Goal: Task Accomplishment & Management: Manage account settings

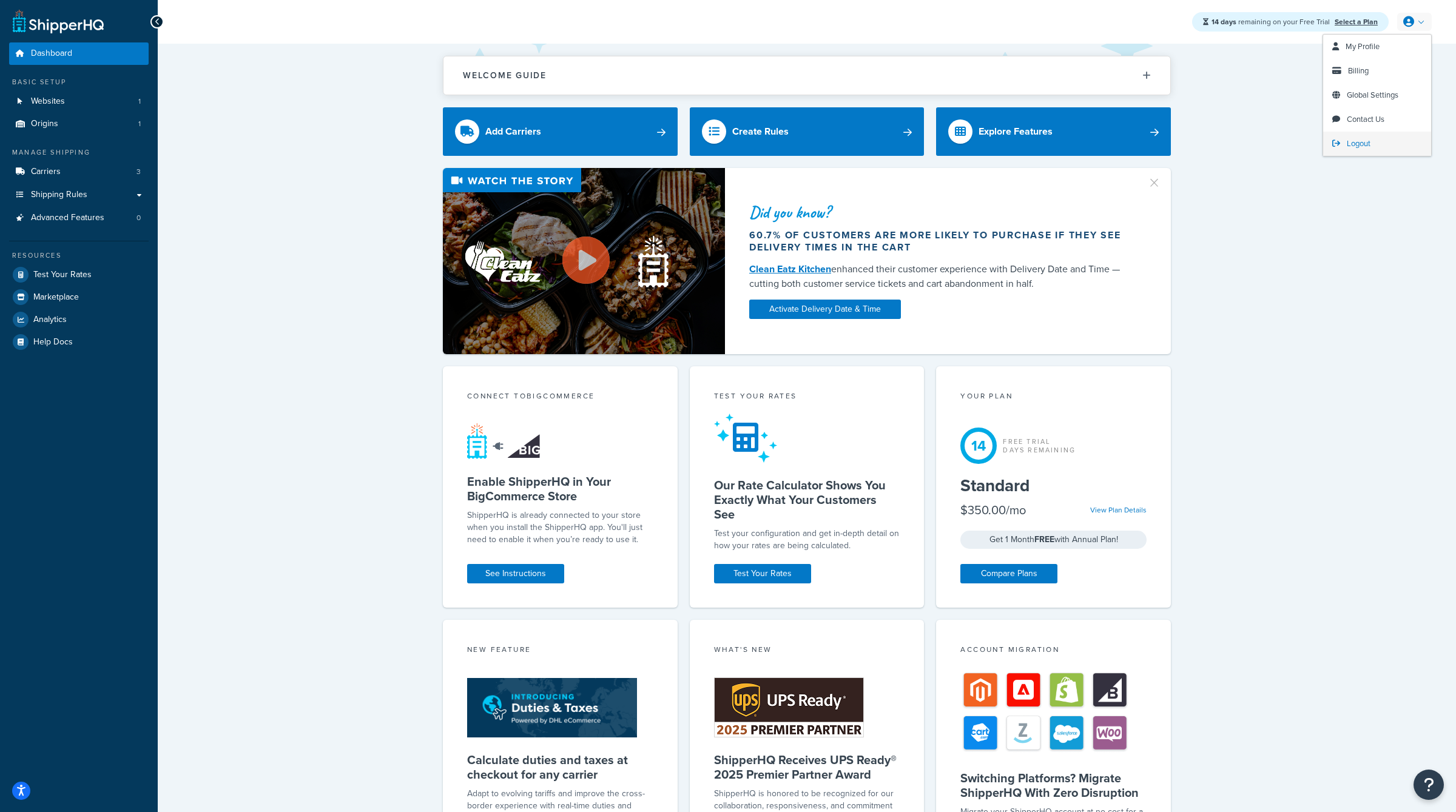
click at [1346, 141] on link "Logout" at bounding box center [1376, 144] width 108 height 24
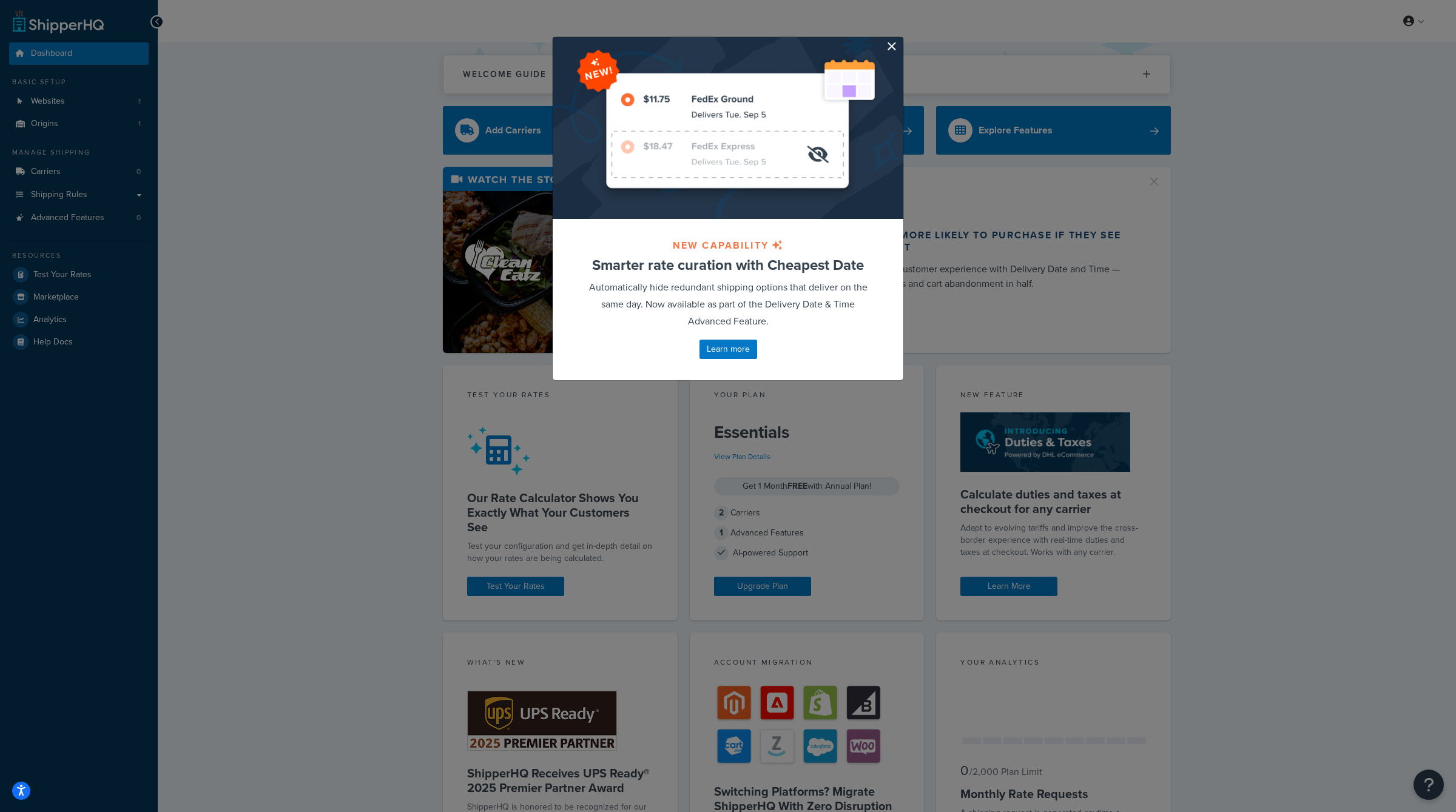
click at [900, 40] on button "button" at bounding box center [900, 38] width 3 height 3
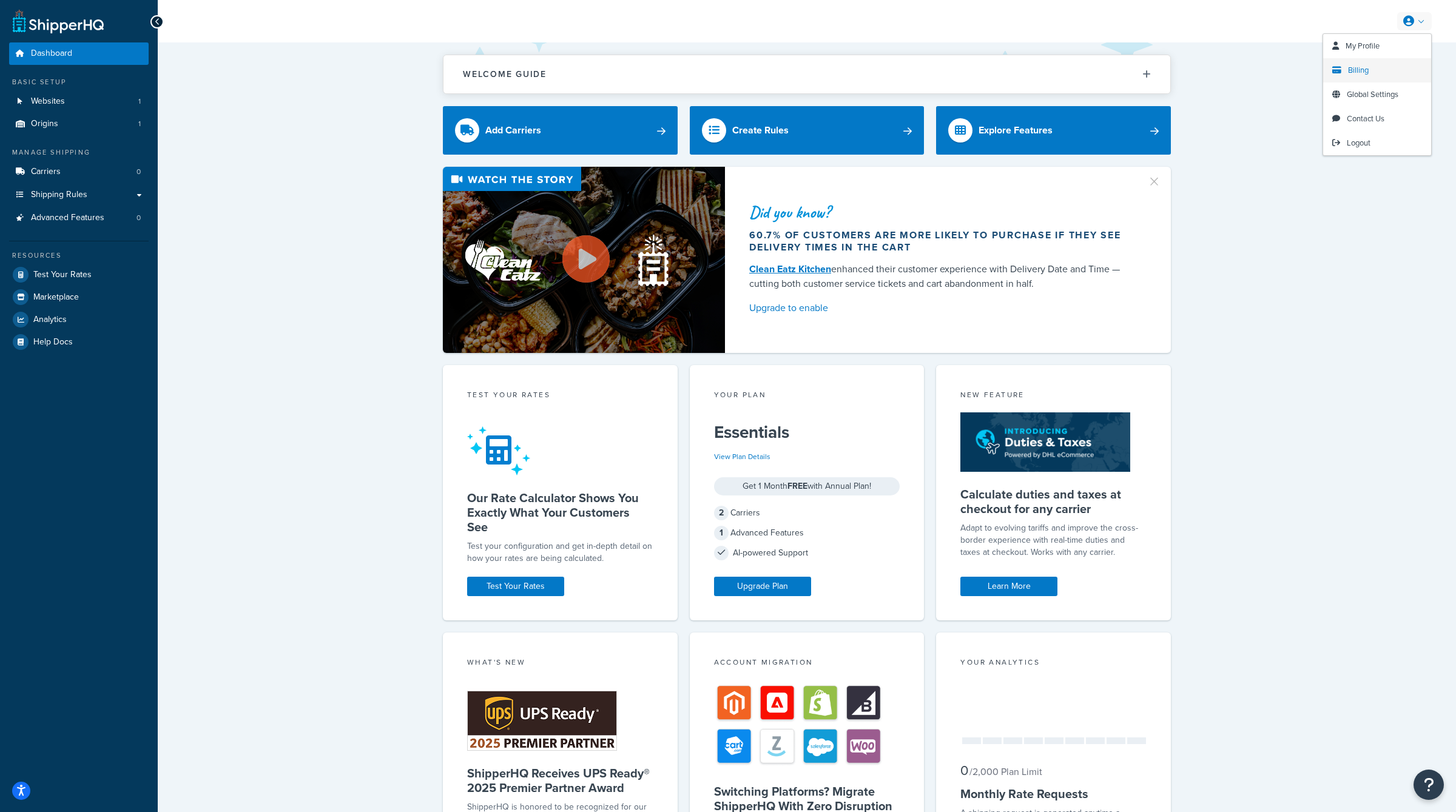
click at [1366, 73] on span "Billing" at bounding box center [1358, 70] width 20 height 11
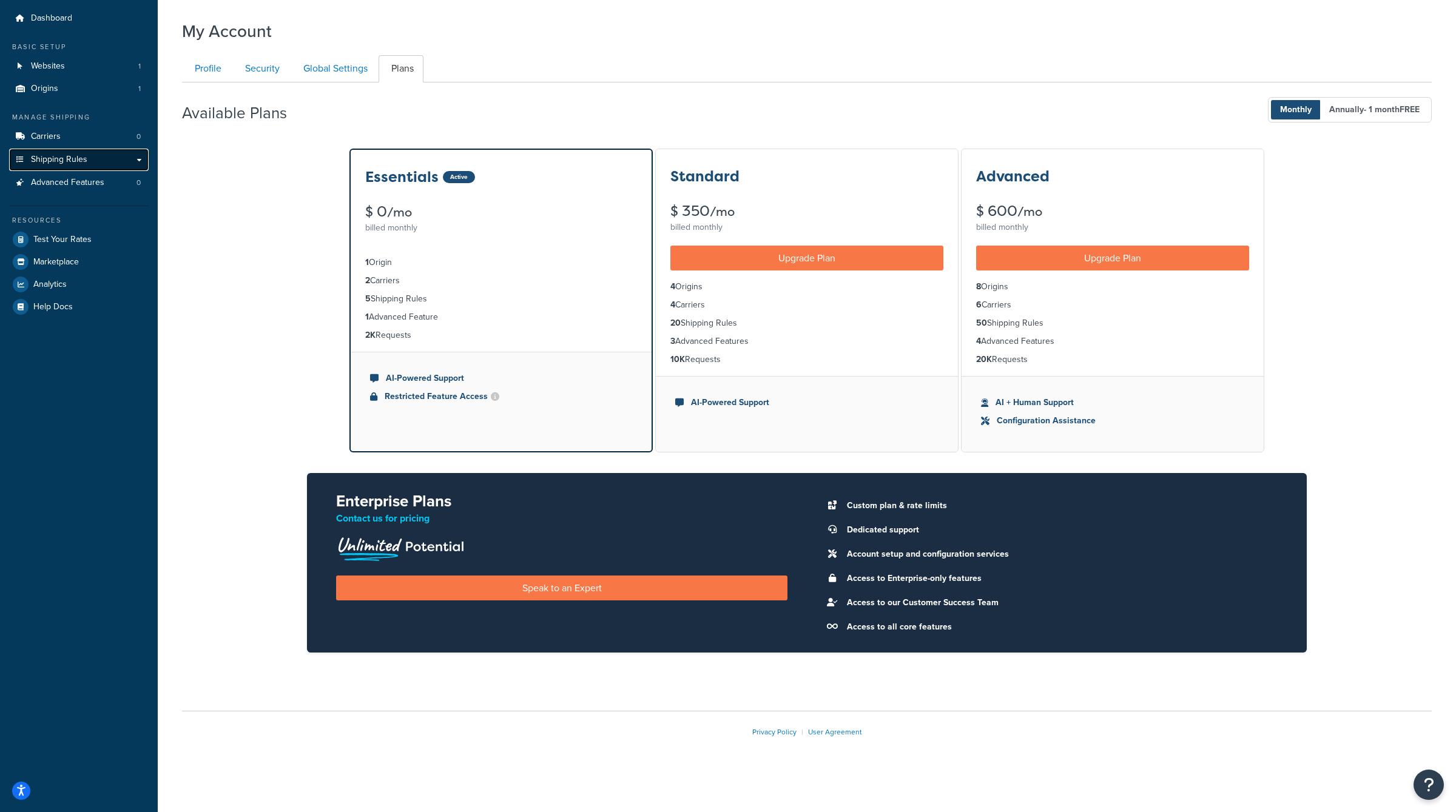
click at [80, 158] on span "Shipping Rules" at bounding box center [58, 159] width 57 height 10
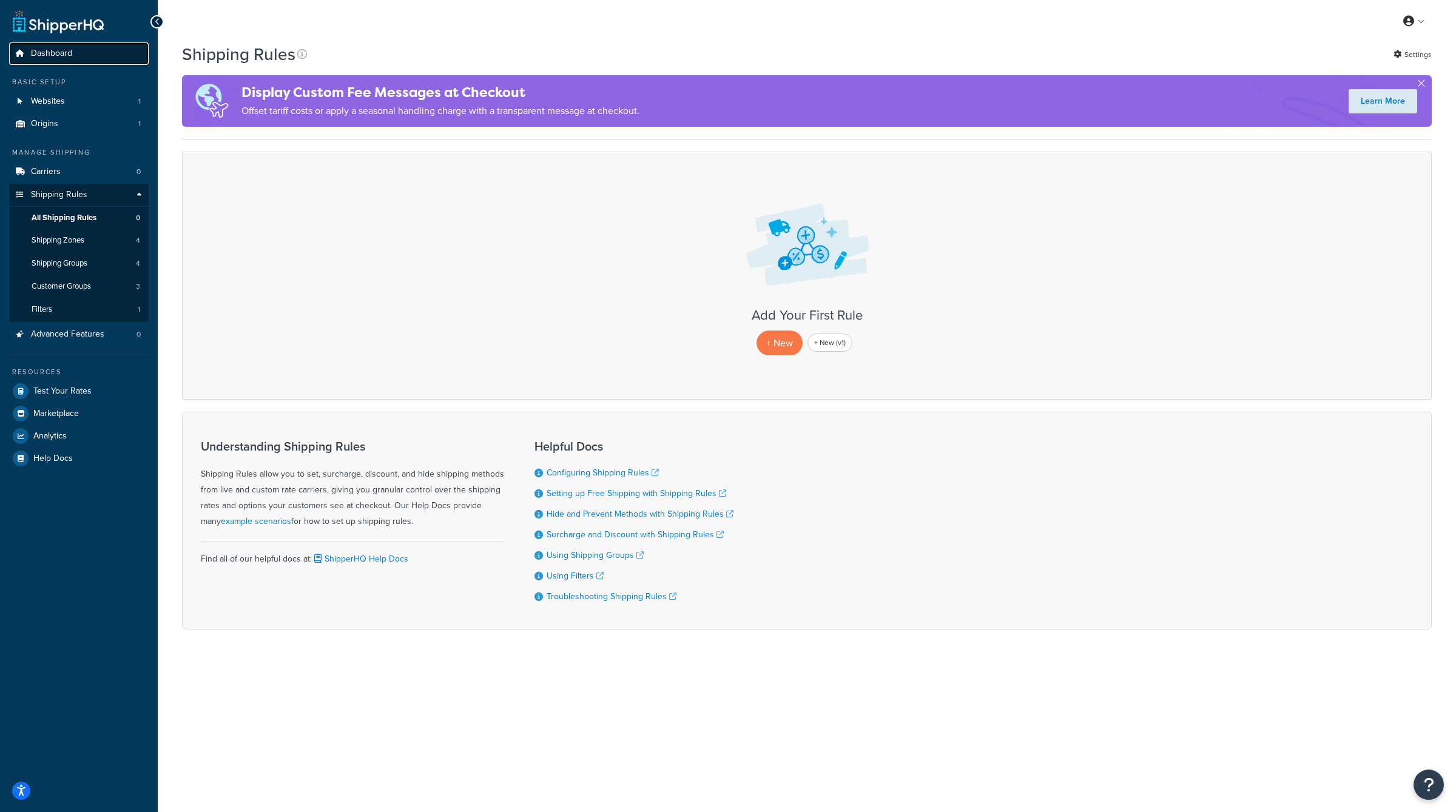
click at [87, 55] on link "Dashboard" at bounding box center [79, 54] width 139 height 22
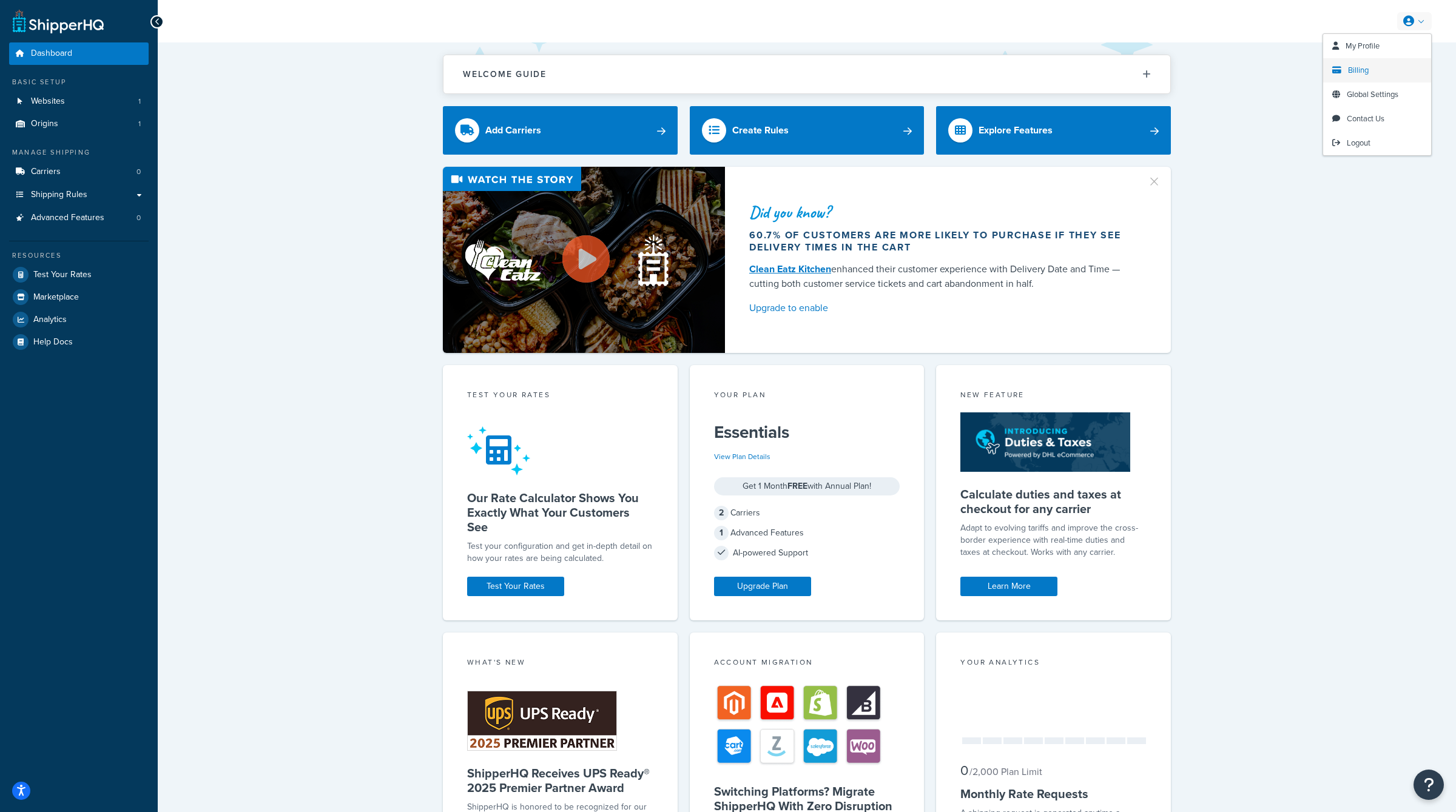
click at [1364, 72] on span "Billing" at bounding box center [1358, 70] width 20 height 11
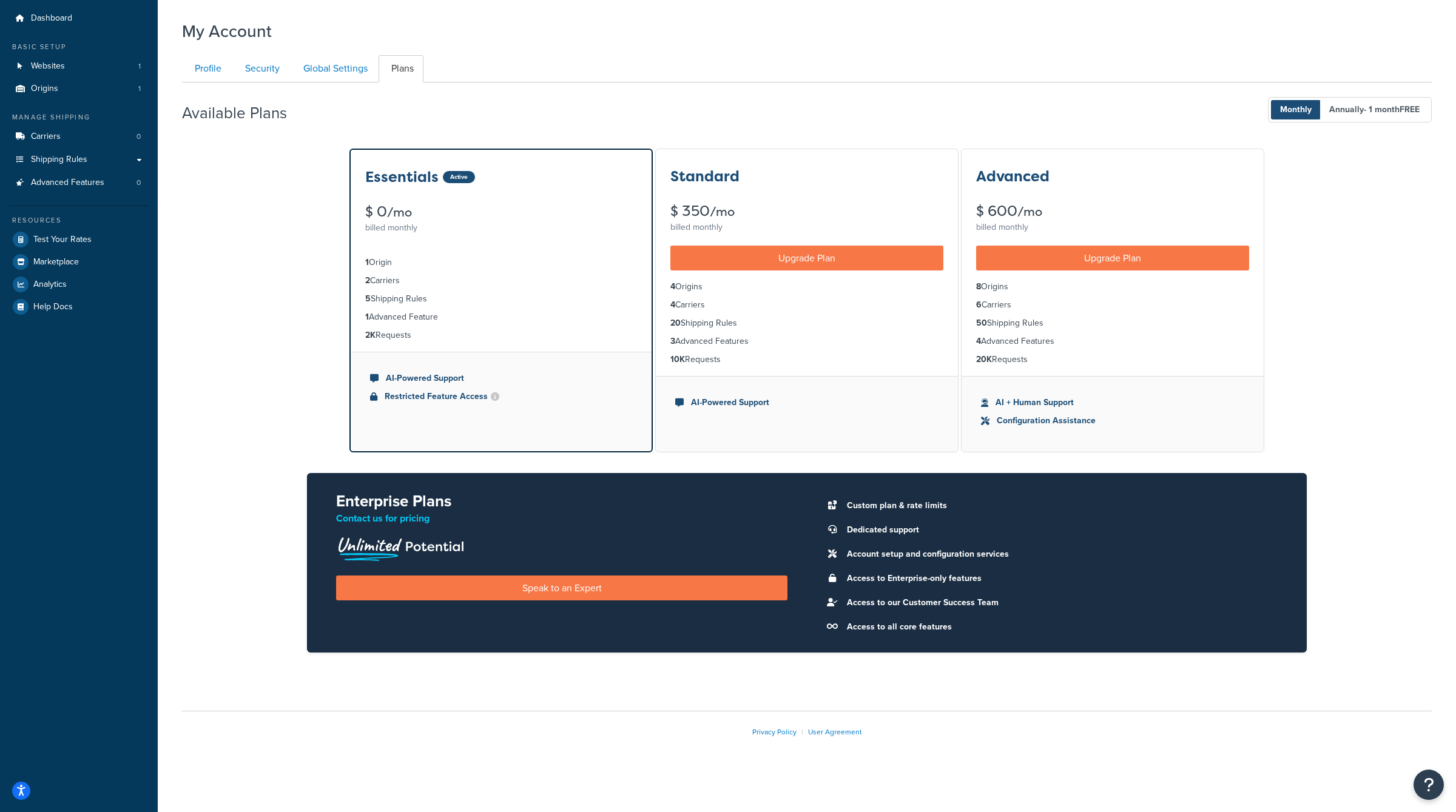
drag, startPoint x: 387, startPoint y: 313, endPoint x: 350, endPoint y: 254, distance: 69.6
click at [350, 254] on div "Essentials Active $ 0 /mo billed monthly 1 Origin 2 Carriers 5 Shipping Rules 1…" at bounding box center [501, 300] width 303 height 304
copy ul "1 Origin 2 Carriers 5 Shipping Rules 1 Advanced Feature 2K Requests"
click at [294, 309] on div "Essentials Active $ 0 /mo billed monthly 1 Origin 2 Carriers 5 Shipping Rules 1…" at bounding box center [806, 410] width 1249 height 525
